Goal: Information Seeking & Learning: Learn about a topic

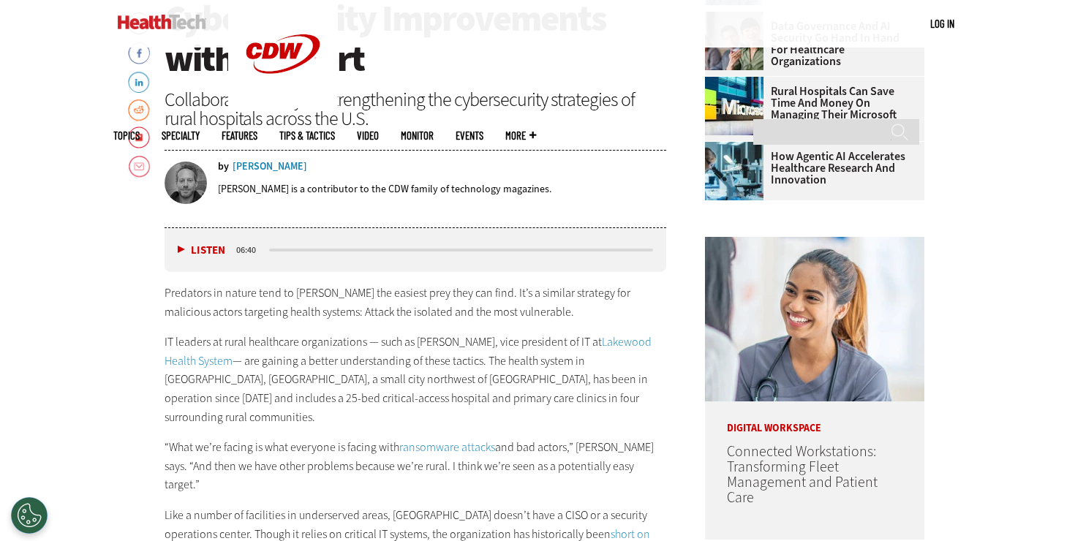
scroll to position [740, 0]
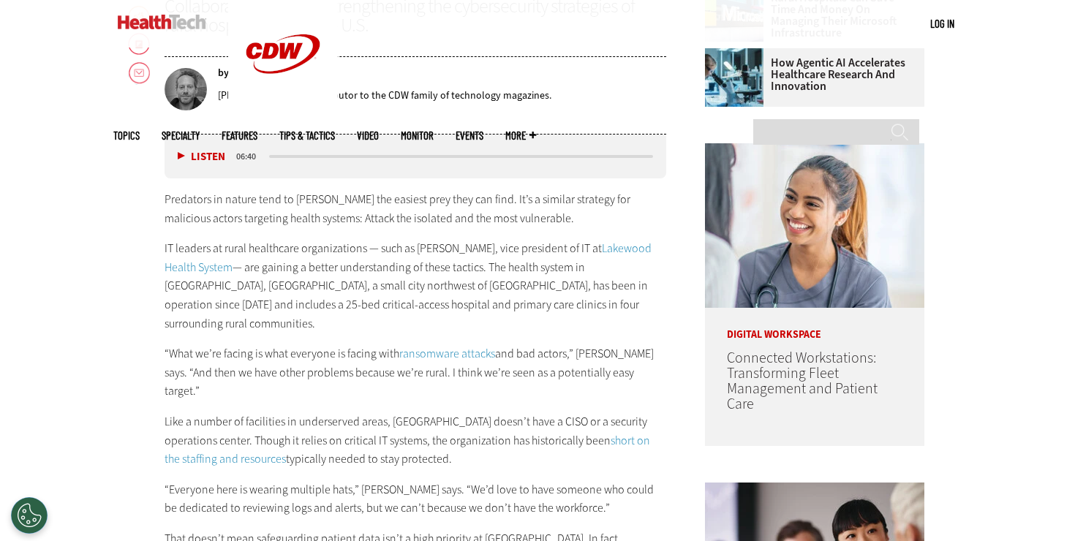
scroll to position [758, 0]
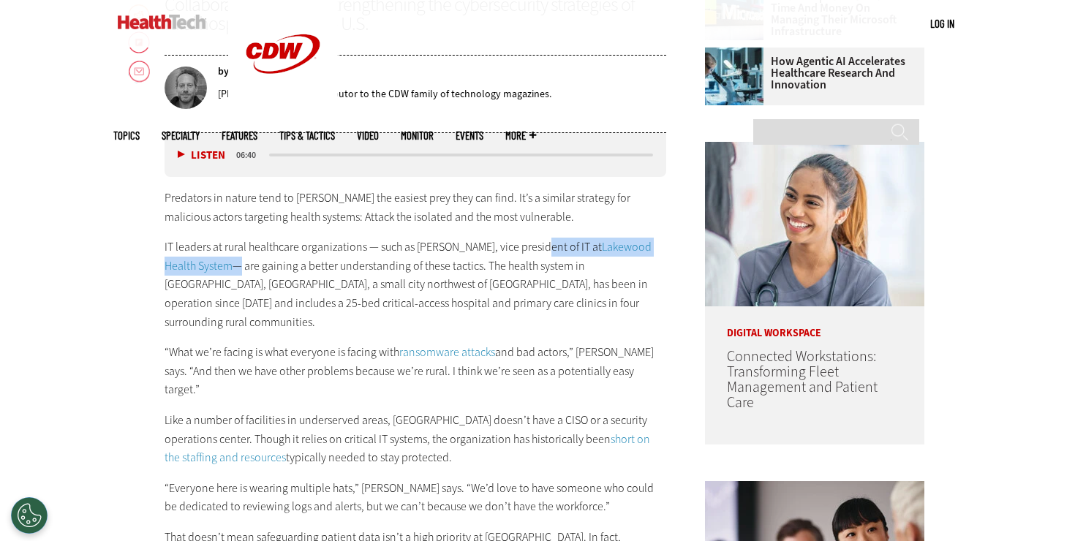
drag, startPoint x: 540, startPoint y: 249, endPoint x: 203, endPoint y: 266, distance: 337.4
click at [203, 266] on p "IT leaders at rural healthcare organizations — such as [PERSON_NAME], vice pres…" at bounding box center [414, 285] width 501 height 94
copy p "of IT at Lakewood Health System"
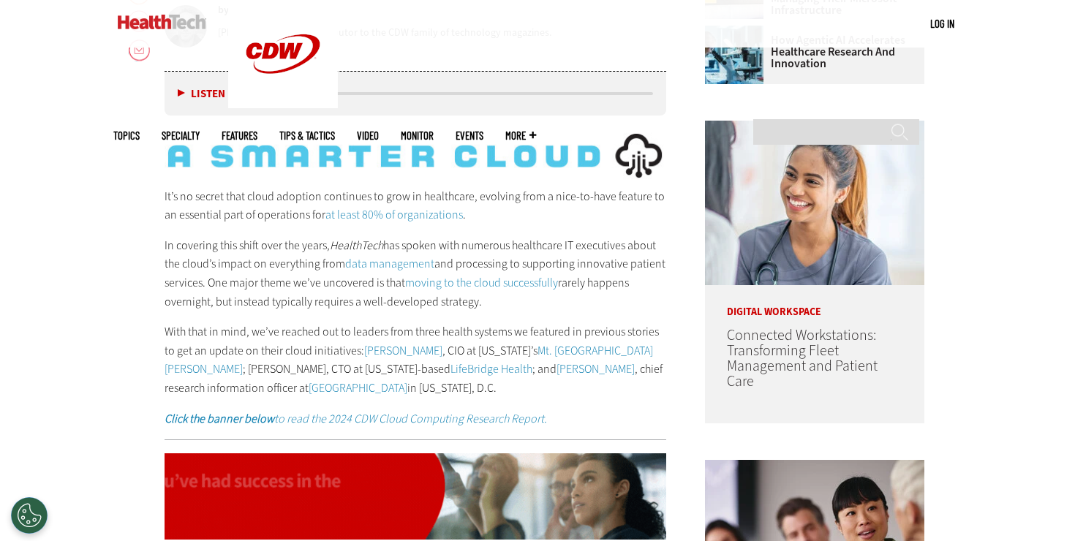
scroll to position [984, 0]
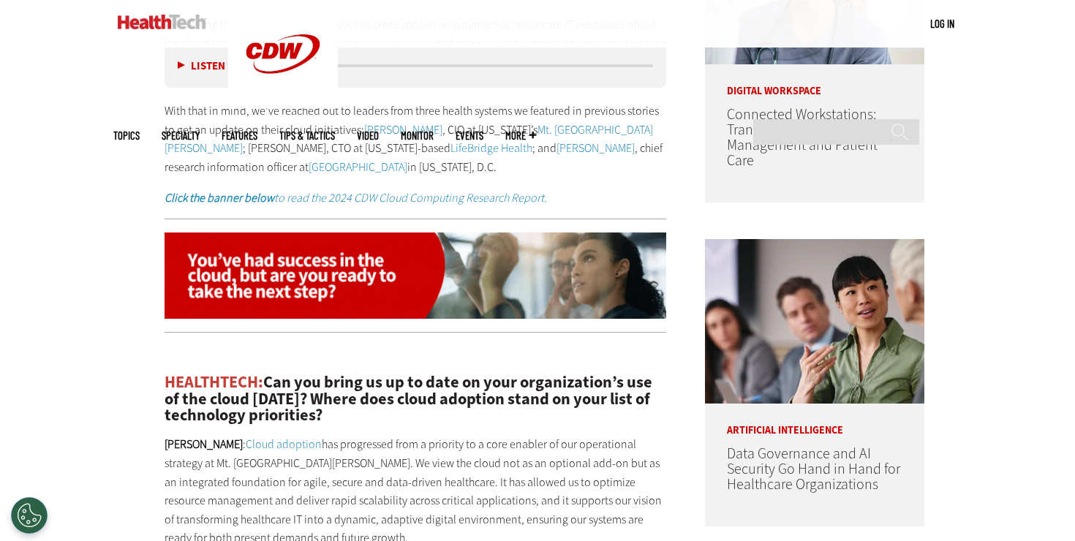
drag, startPoint x: 360, startPoint y: 129, endPoint x: 535, endPoint y: 164, distance: 178.2
click at [535, 164] on p "With that in mind, we’ve reached out to leaders from three health systems we fe…" at bounding box center [414, 139] width 501 height 75
copy p "Michael Archuleta , CIO at Colorado’s Mt. San Rafael Hospital ; Chris Panagioto…"
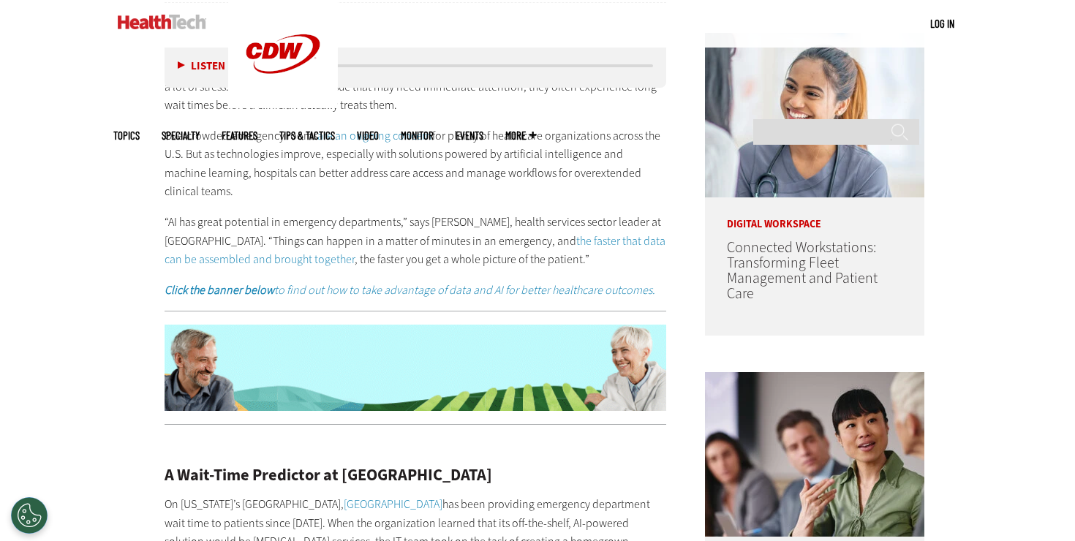
scroll to position [785, 0]
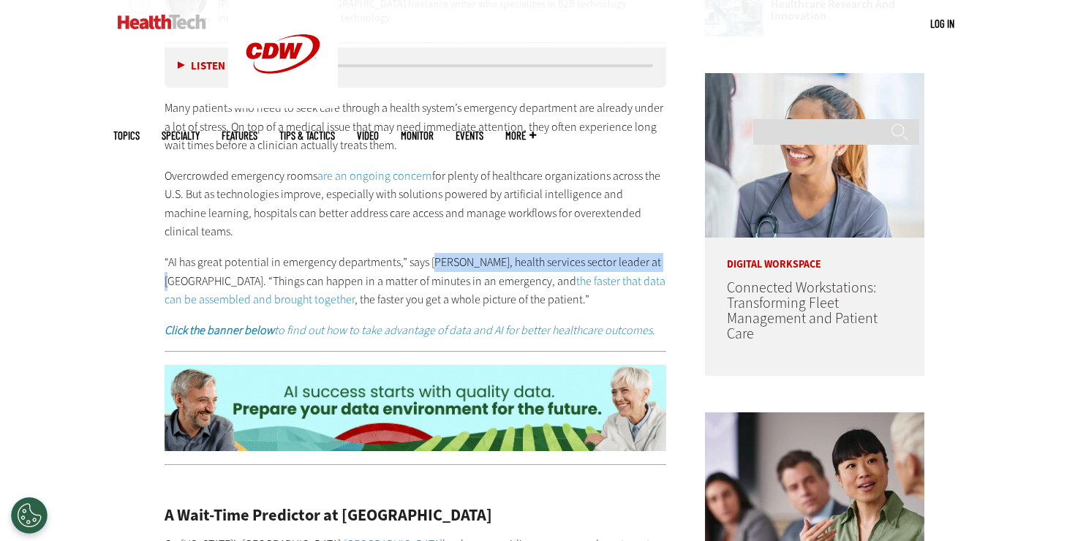
drag, startPoint x: 431, startPoint y: 261, endPoint x: 658, endPoint y: 260, distance: 227.3
click at [658, 260] on p "“AI has great potential in emergency departments,” says Thom Bales, health serv…" at bounding box center [414, 281] width 501 height 56
copy p "hom Bales, health services sector leader at PwC."
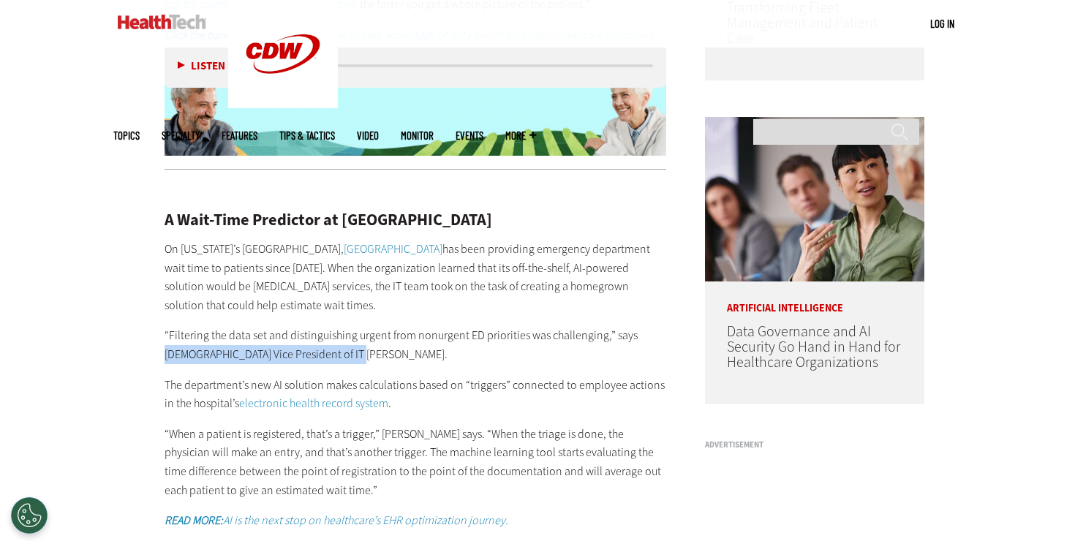
drag, startPoint x: 629, startPoint y: 329, endPoint x: 647, endPoint y: 348, distance: 26.4
click at [647, 348] on p "“Filtering the data set and distinguishing urgent from nonurgent ED priorities …" at bounding box center [414, 344] width 501 height 37
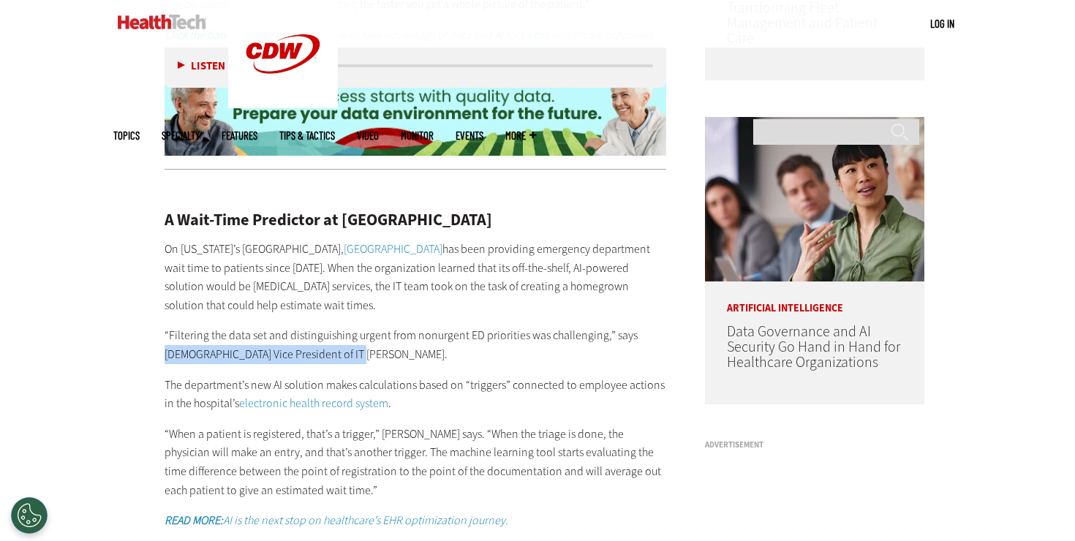
copy p "RUMC Vice President of IT Joseph Cuozzo."
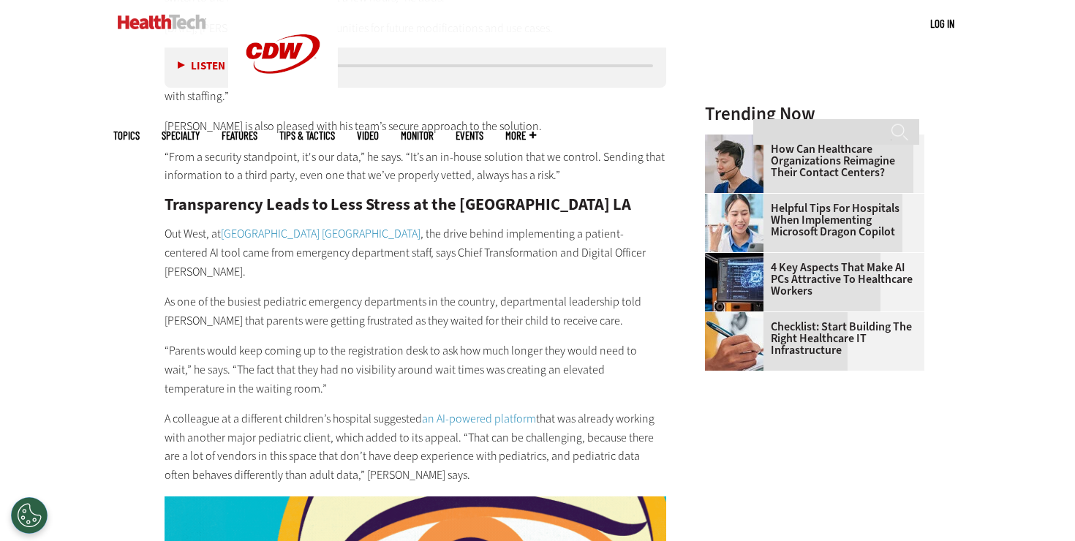
scroll to position [1653, 0]
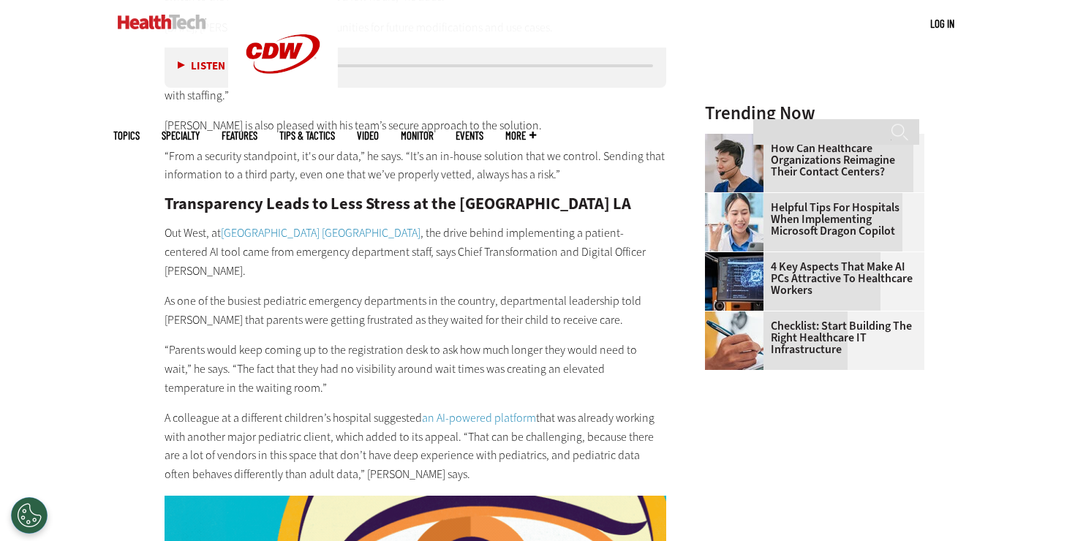
drag, startPoint x: 377, startPoint y: 251, endPoint x: 660, endPoint y: 255, distance: 282.9
click at [660, 255] on p "Out West, at Children’s Hospital Los Angeles , the drive behind implementing a …" at bounding box center [414, 252] width 501 height 56
copy p "Chief Transformation and Digital Officer Omkar Kulkarni."
click at [237, 212] on h2 "Transparency Leads to Less Stress at the Children’s Hospital LA" at bounding box center [414, 204] width 501 height 16
drag, startPoint x: 217, startPoint y: 232, endPoint x: 372, endPoint y: 232, distance: 155.0
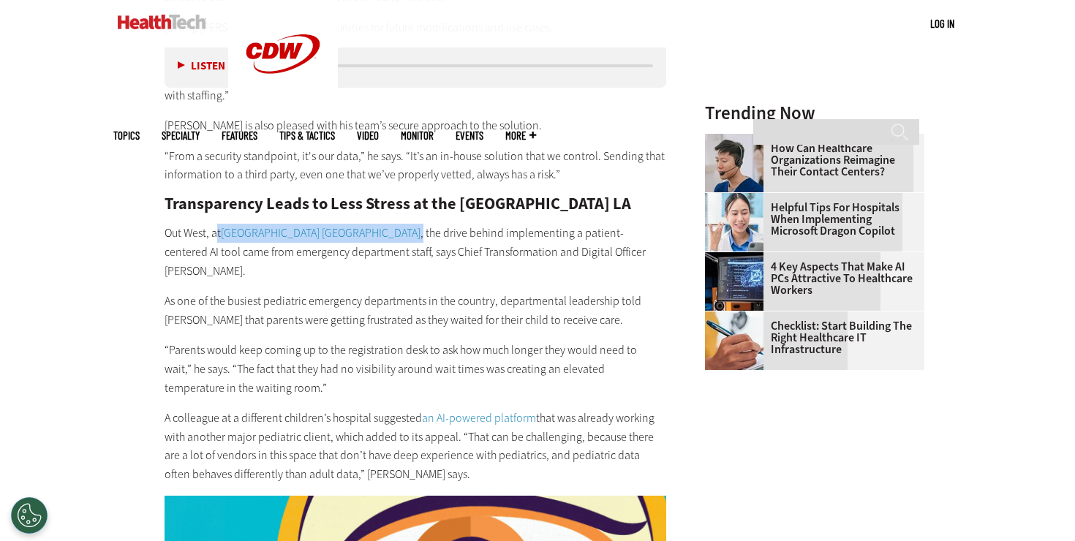
click at [372, 232] on p "Out West, at Children’s Hospital Los Angeles , the drive behind implementing a …" at bounding box center [414, 252] width 501 height 56
copy p "t Children’s Hospital Los Angeles ,"
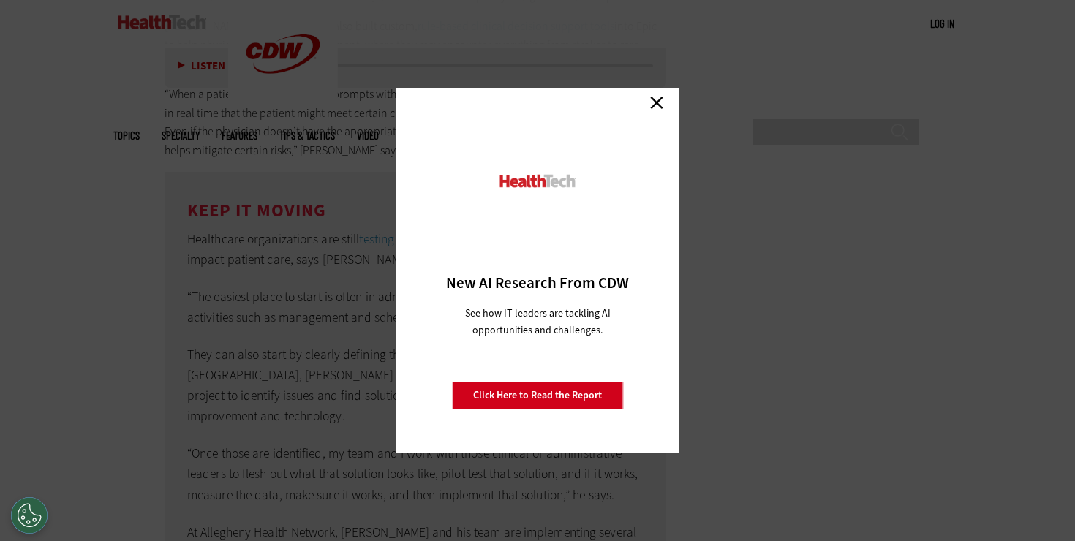
scroll to position [3743, 0]
click at [667, 96] on div "Close New AI Research From CDW See how IT leaders are tackling AI opportunities…" at bounding box center [537, 271] width 283 height 366
click at [661, 98] on link "Close" at bounding box center [656, 102] width 22 height 22
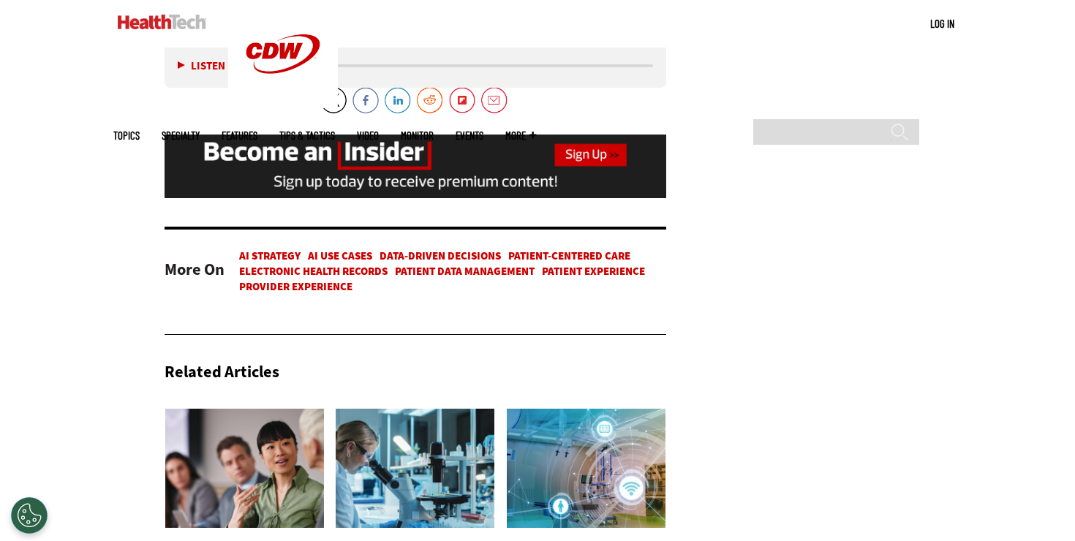
scroll to position [4382, 0]
